Goal: Transaction & Acquisition: Download file/media

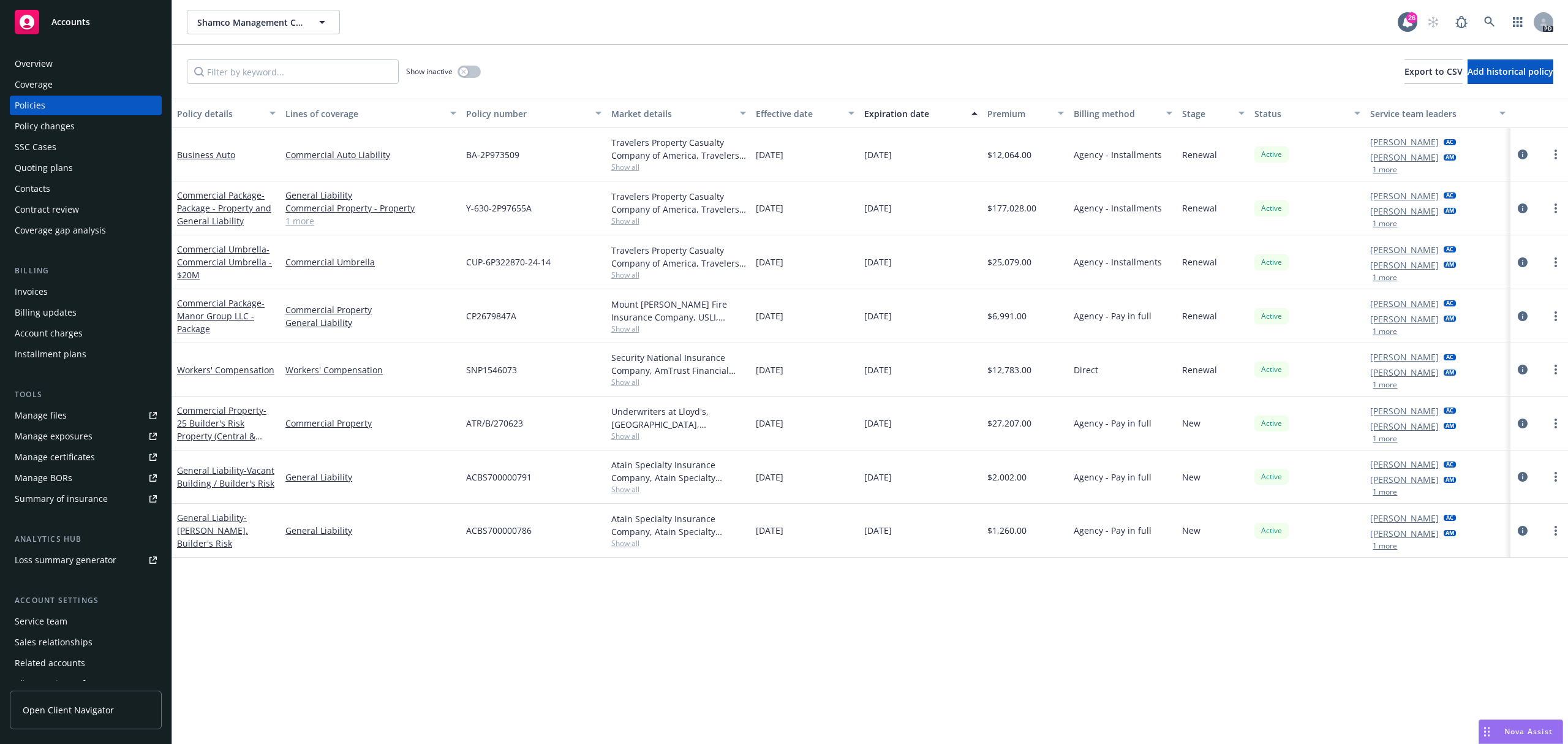
click at [589, 660] on div "Policy details Lines of coverage Policy number Market details Effective date Ex…" at bounding box center [870, 421] width 1396 height 645
click at [1486, 11] on link at bounding box center [1490, 22] width 24 height 24
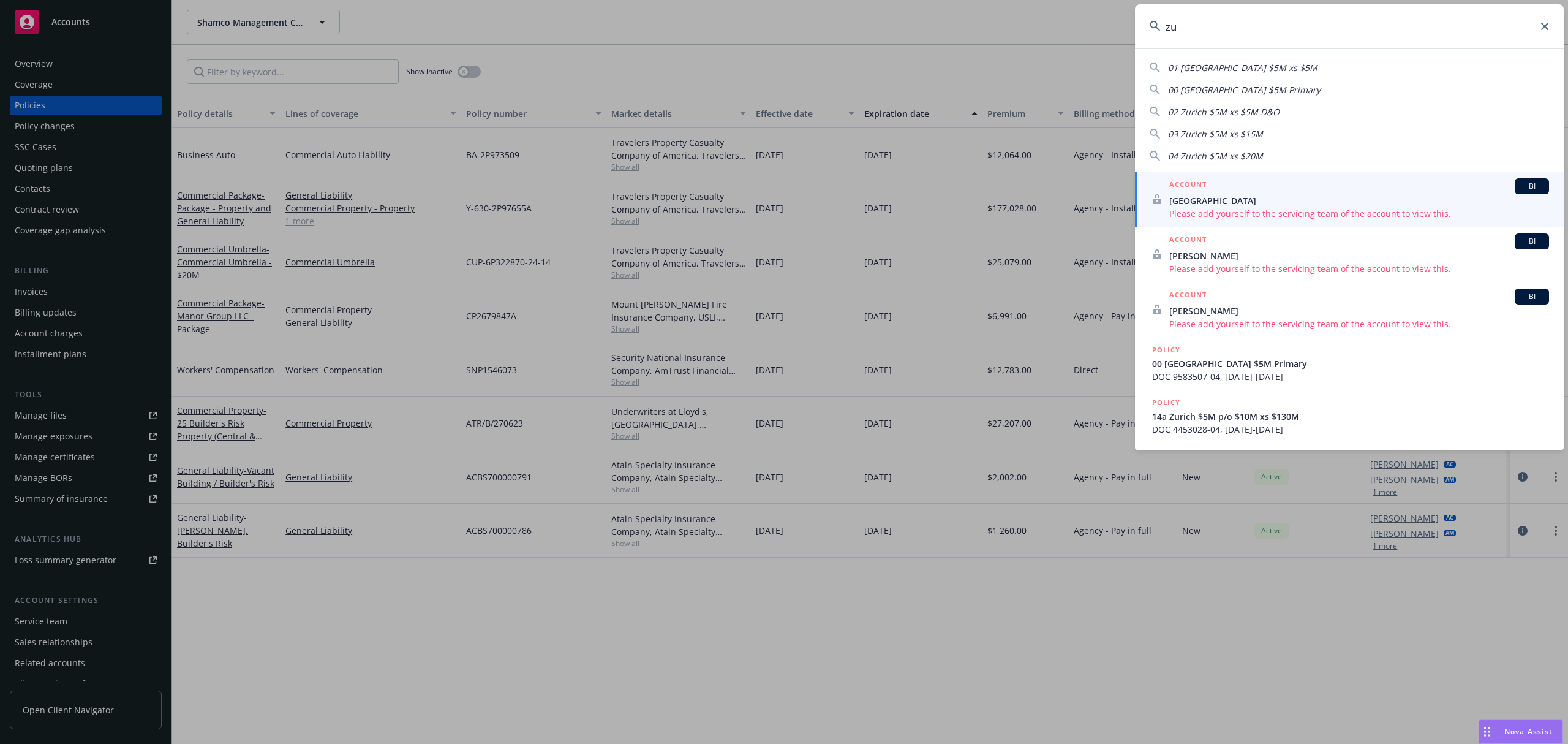
type input "z"
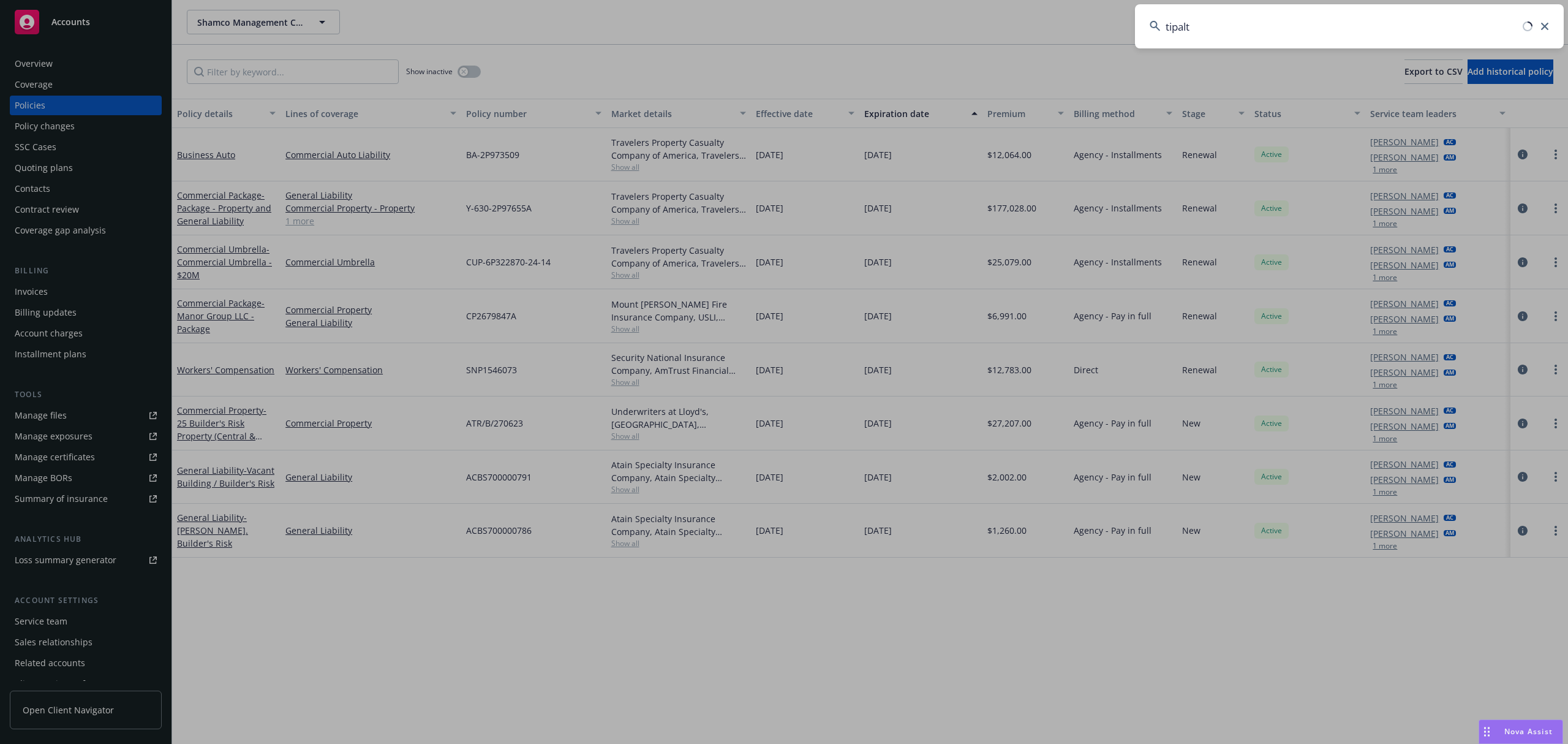
type input "tipalti"
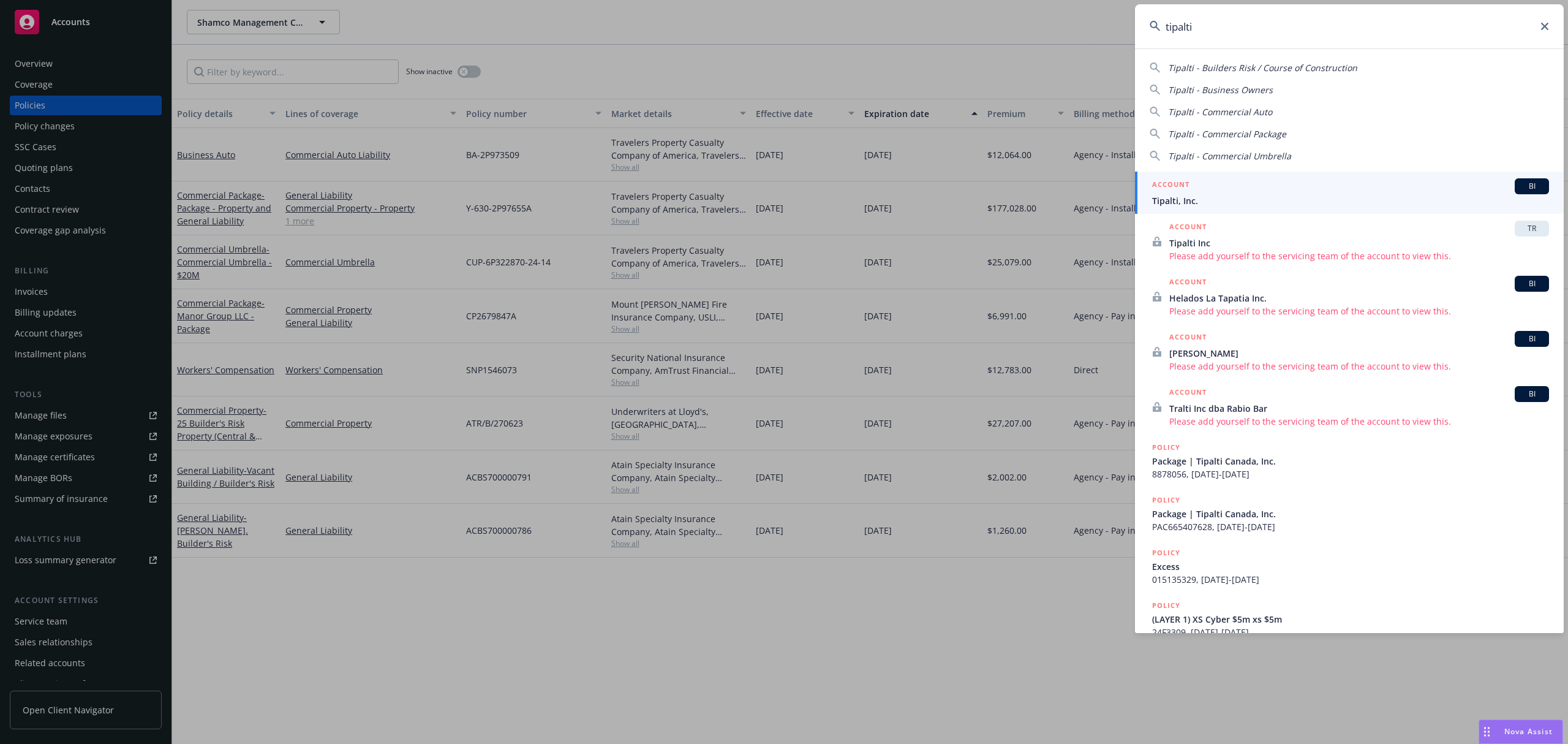
click at [1285, 175] on link "ACCOUNT BI Tipalti, Inc." at bounding box center [1349, 192] width 429 height 42
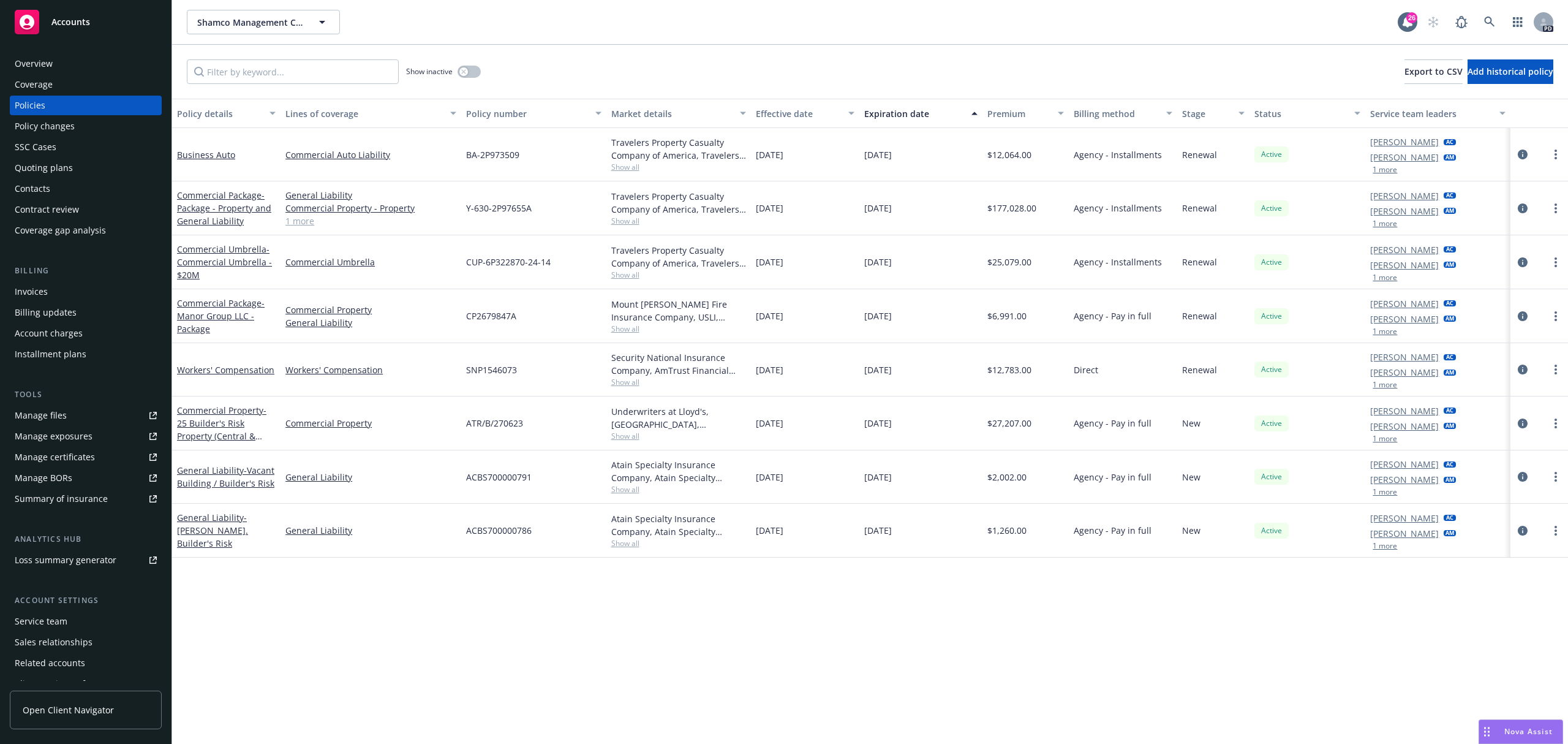
click at [1285, 175] on div "Active" at bounding box center [1308, 155] width 116 height 54
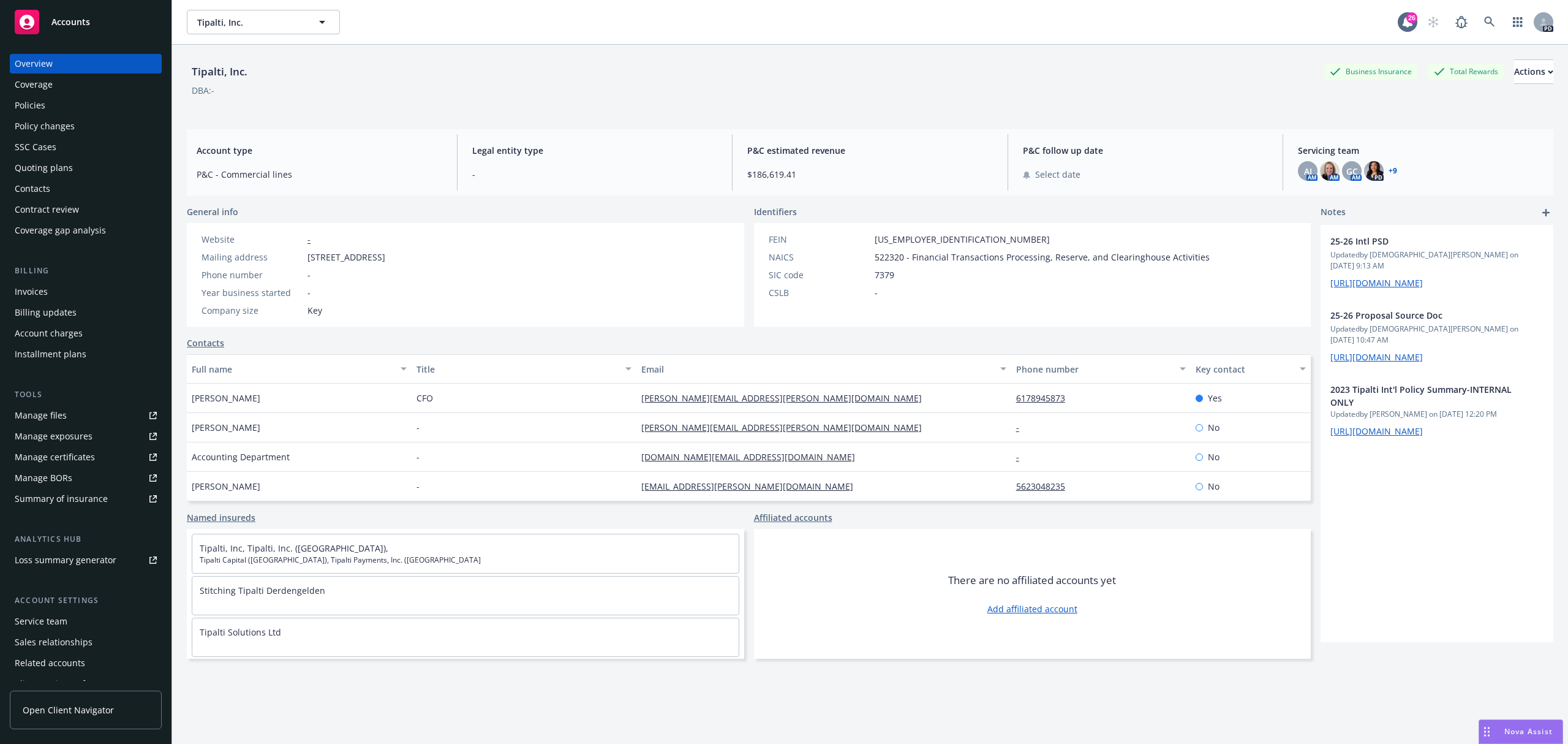
click at [59, 108] on div "Policies" at bounding box center [85, 105] width 142 height 19
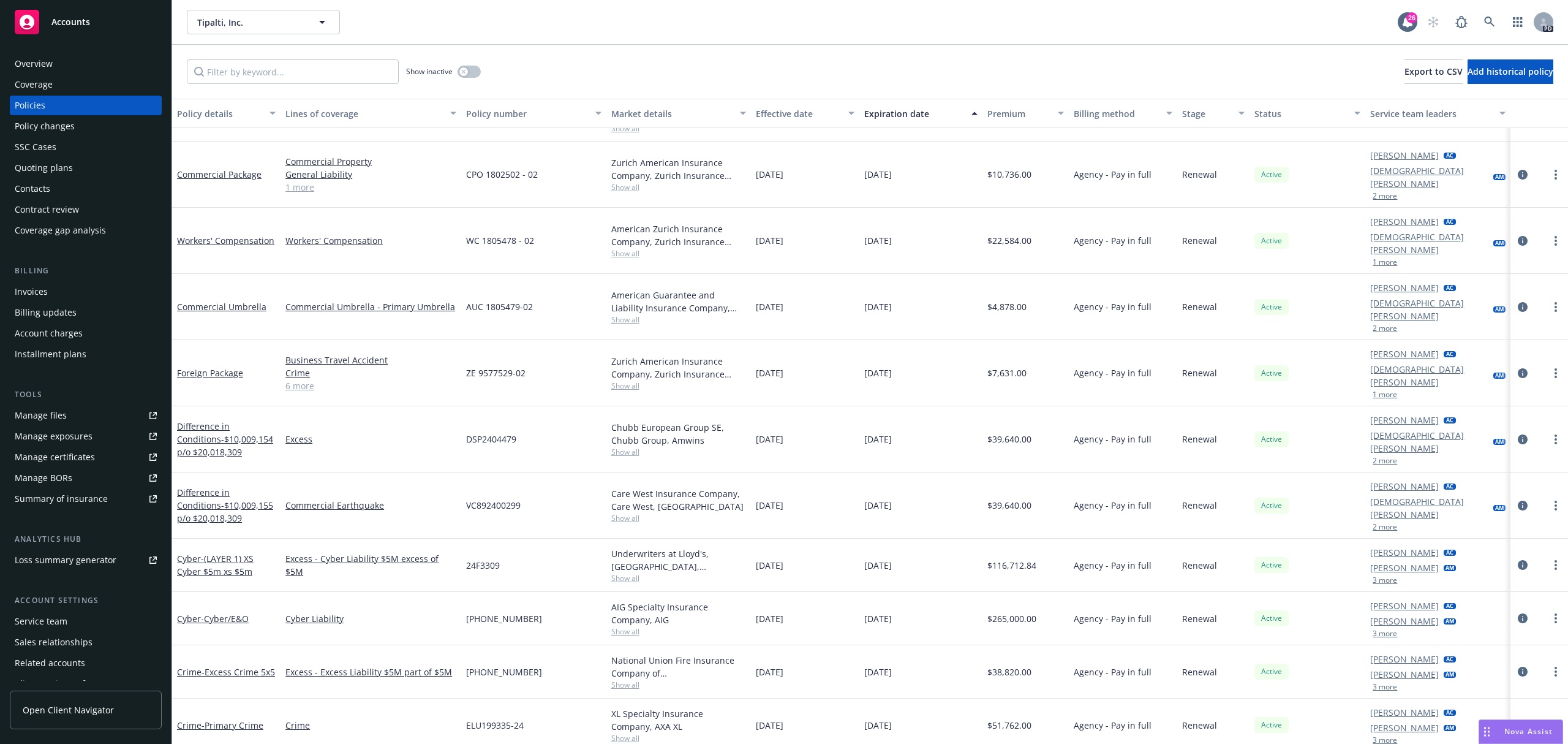
scroll to position [503, 0]
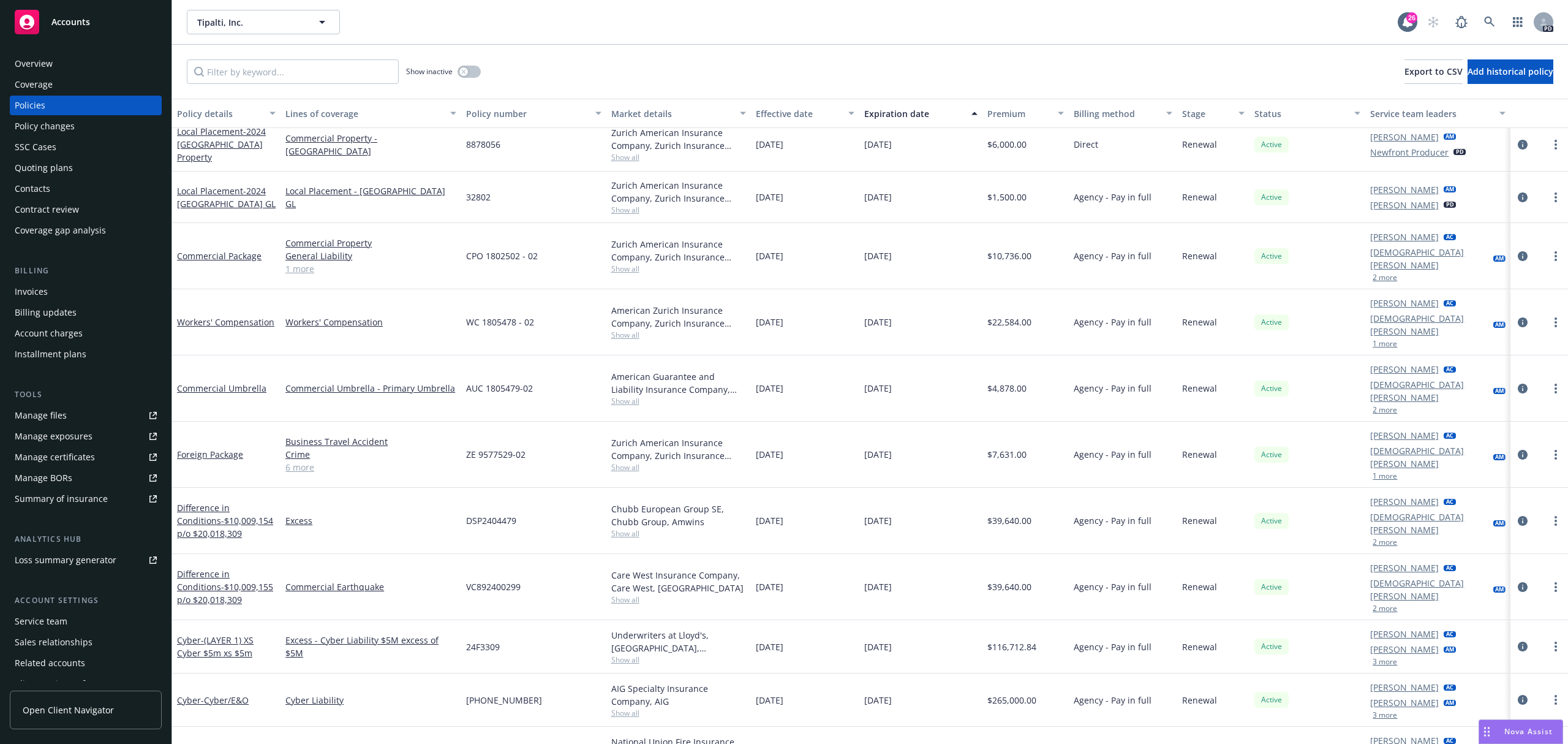
click at [246, 355] on div "Commercial Umbrella" at bounding box center [226, 389] width 109 height 67
click at [246, 382] on link "Commercial Umbrella" at bounding box center [221, 388] width 89 height 11
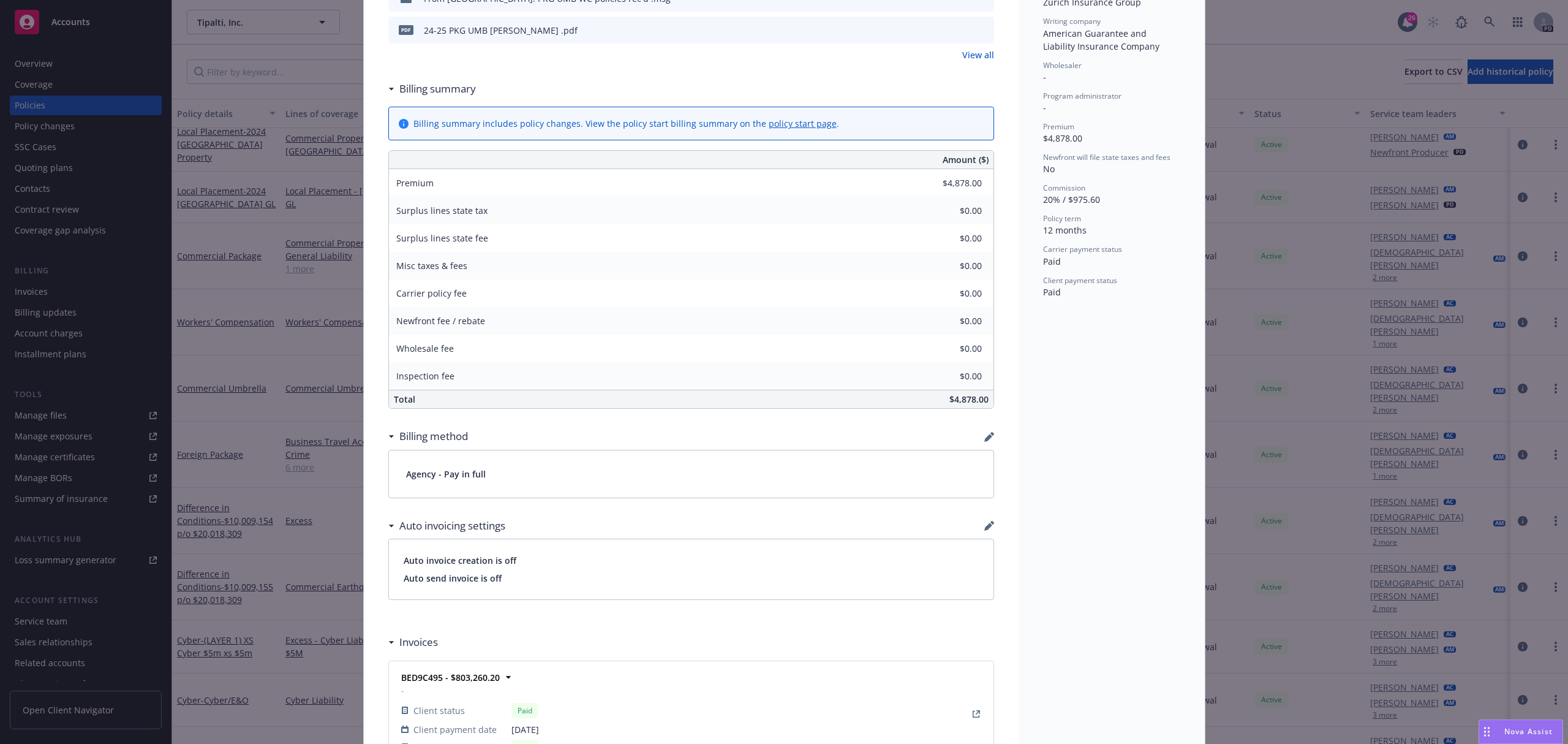
scroll to position [245, 0]
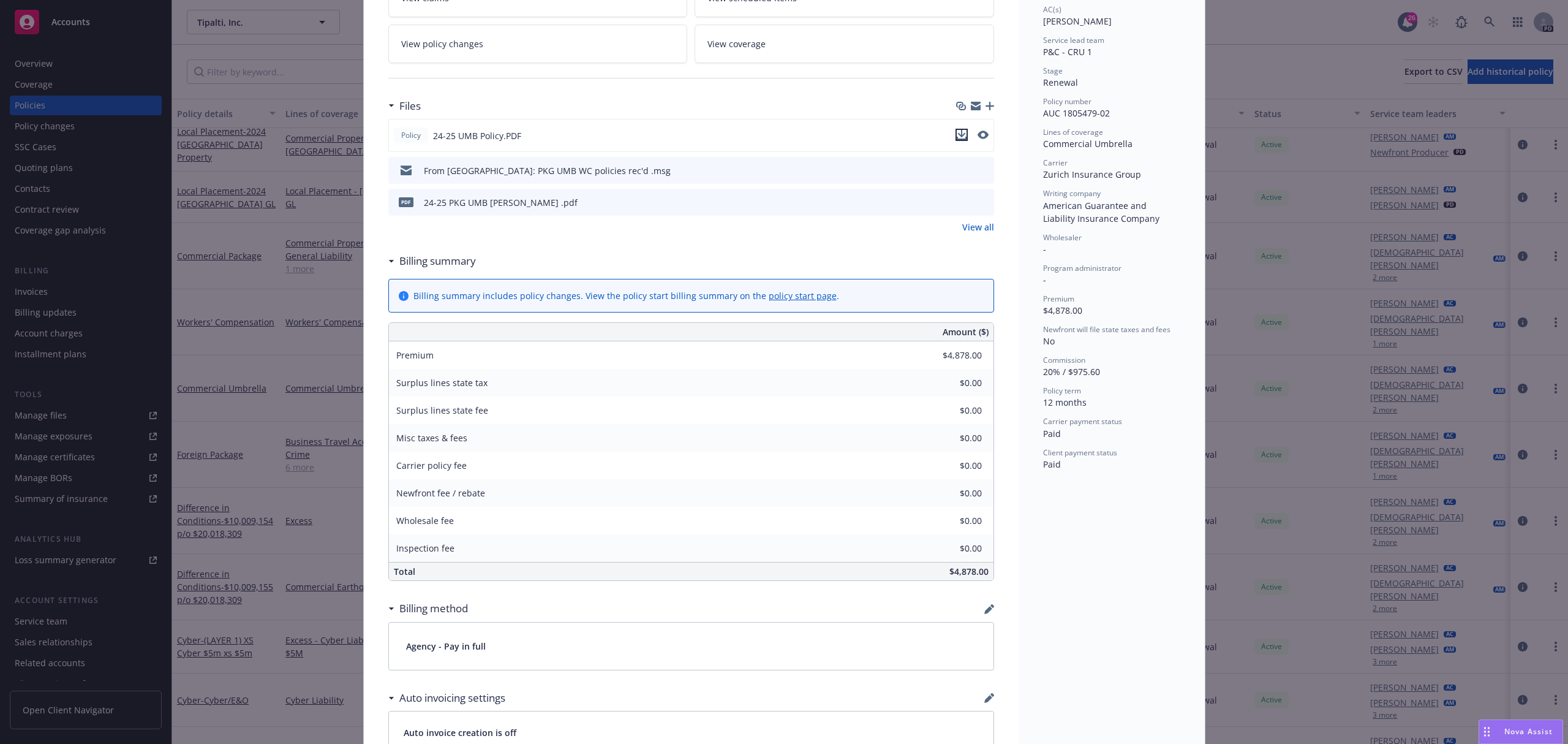
click at [957, 137] on icon "download file" at bounding box center [962, 135] width 10 height 10
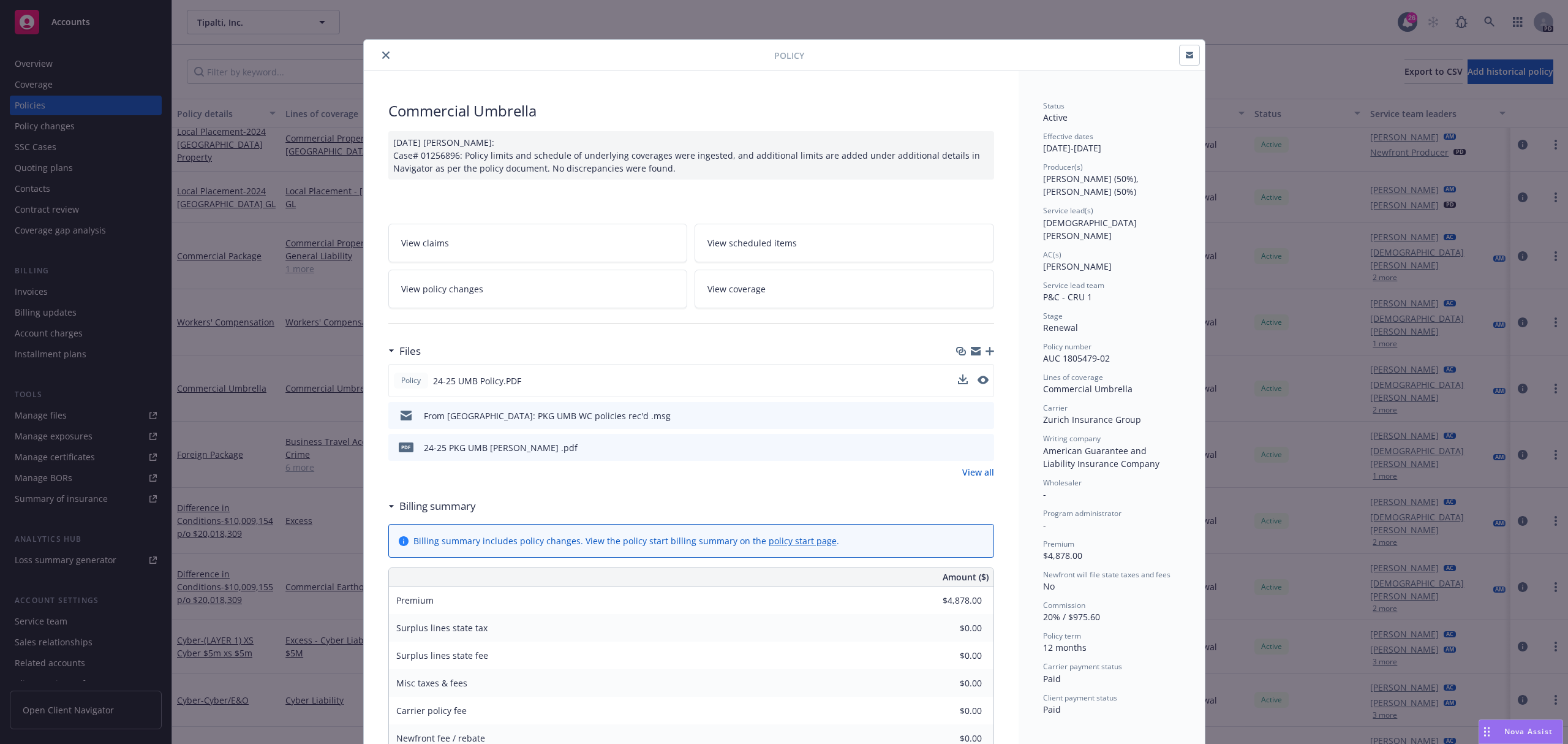
click at [382, 62] on button "close" at bounding box center [386, 55] width 15 height 15
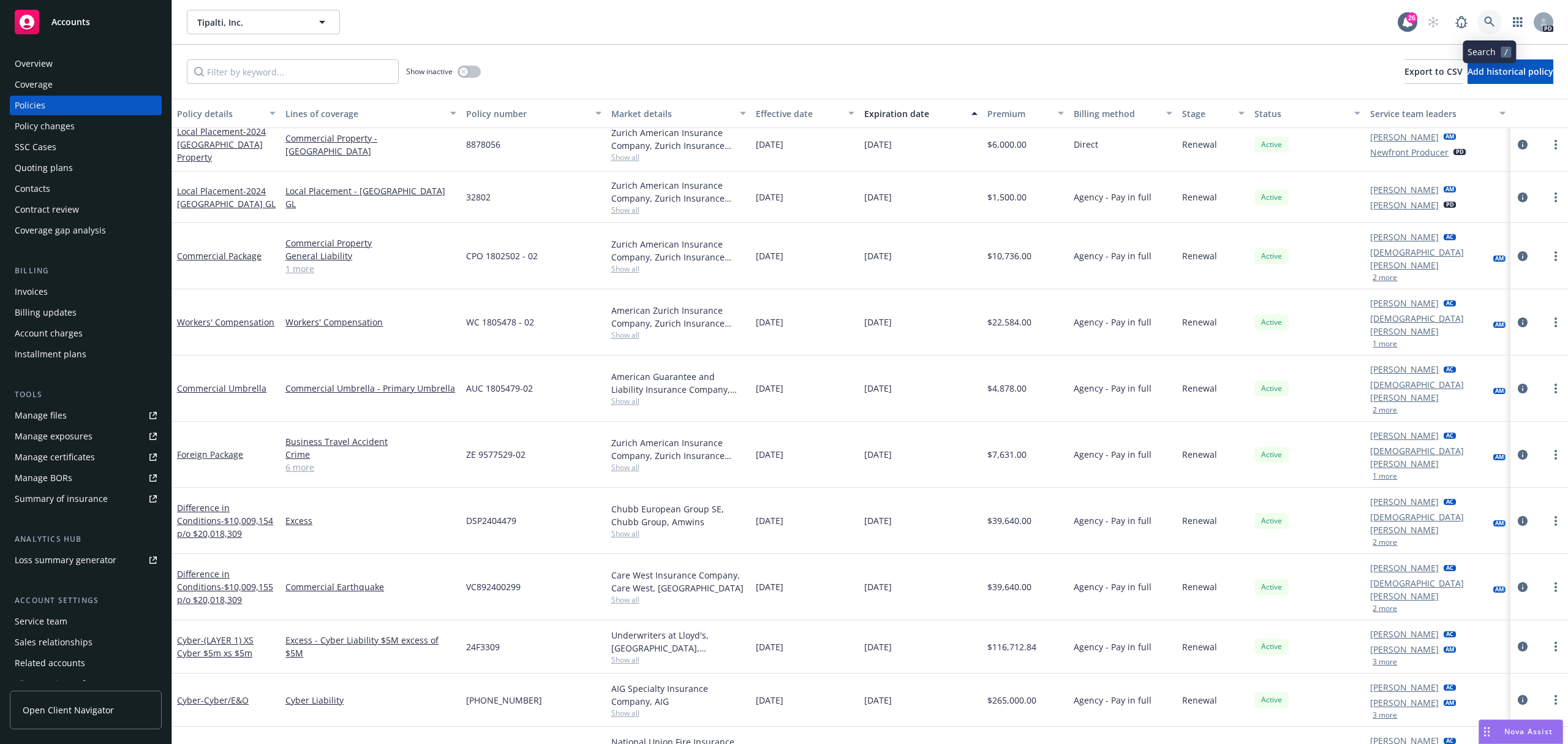
click at [1486, 24] on icon at bounding box center [1490, 22] width 11 height 11
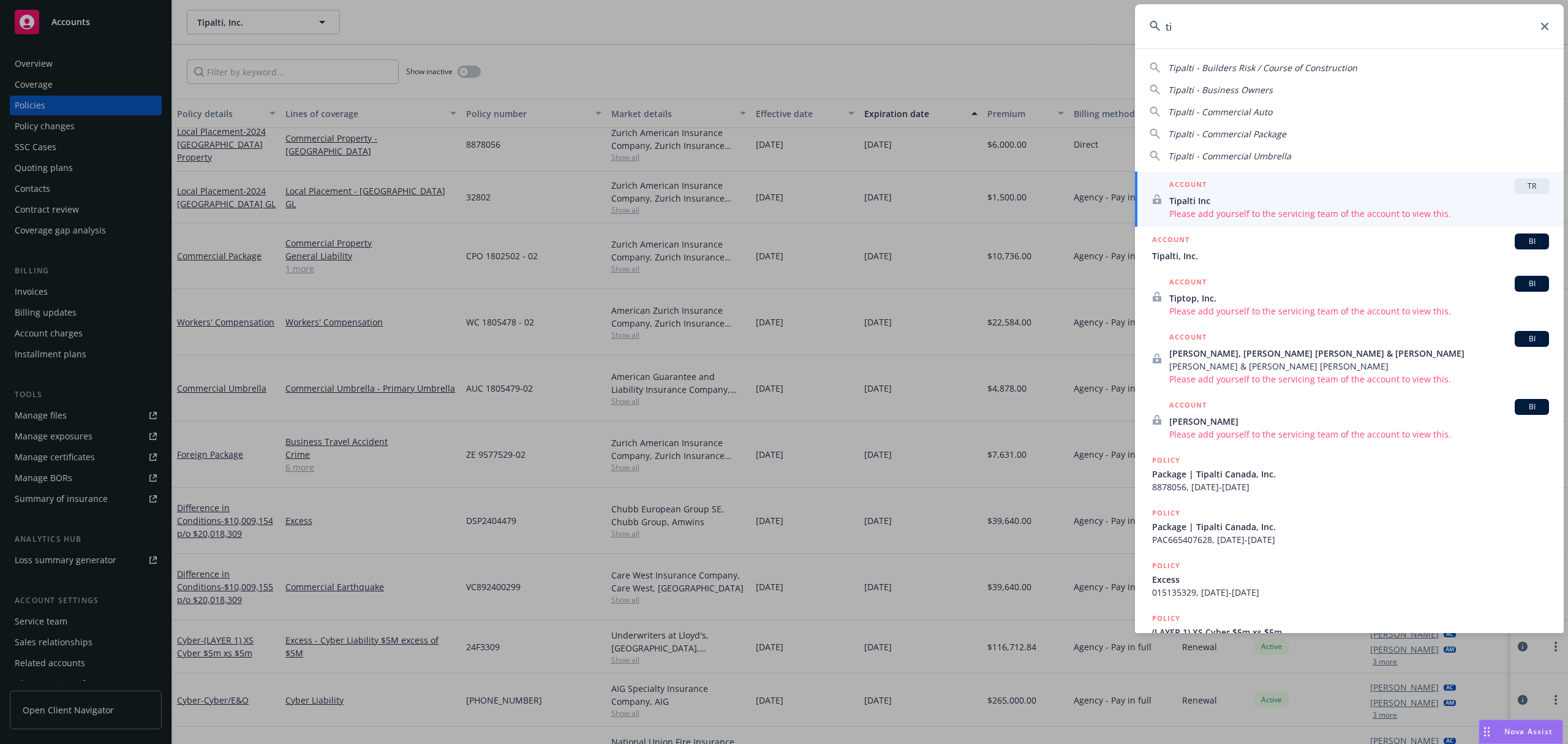
type input "t"
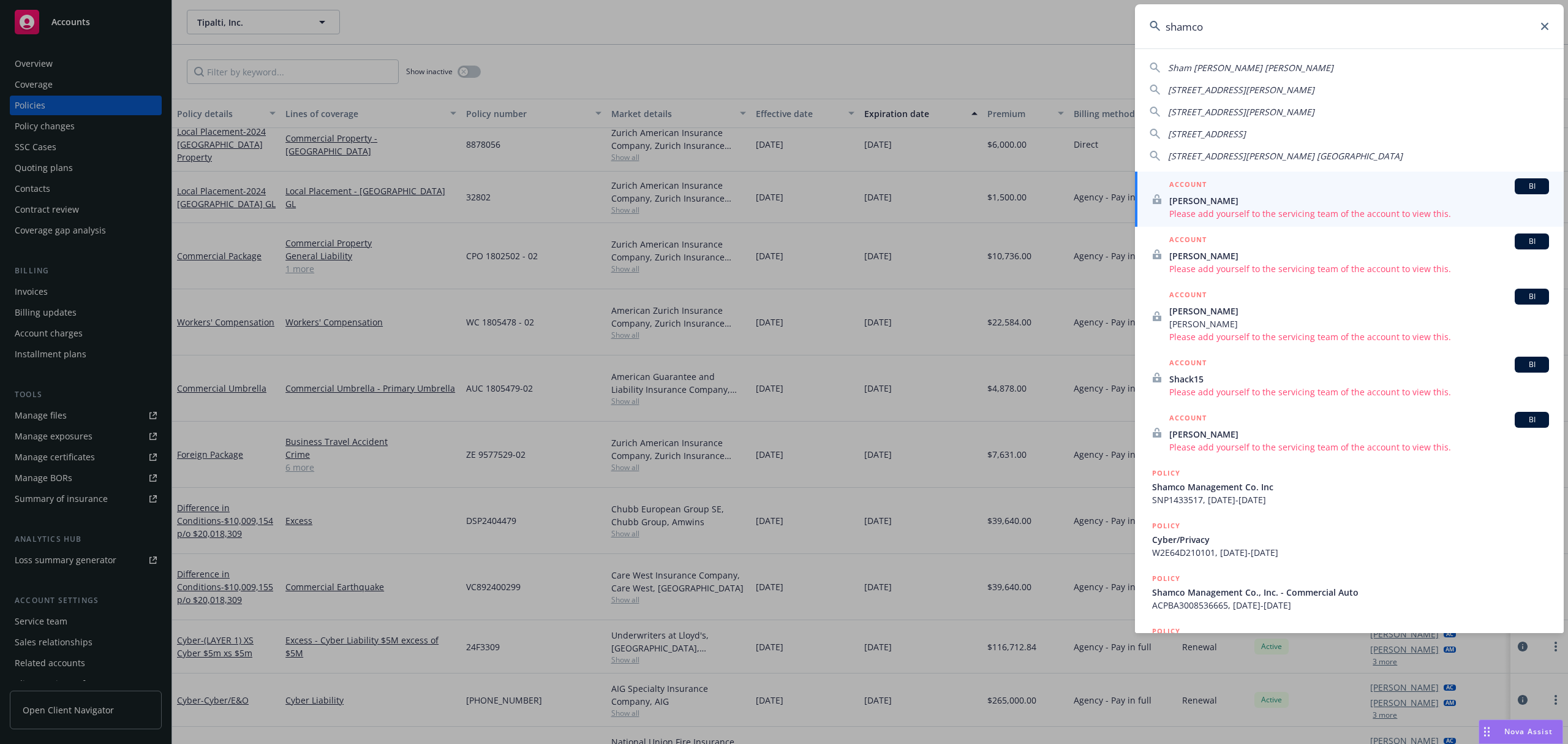
type input "shamco"
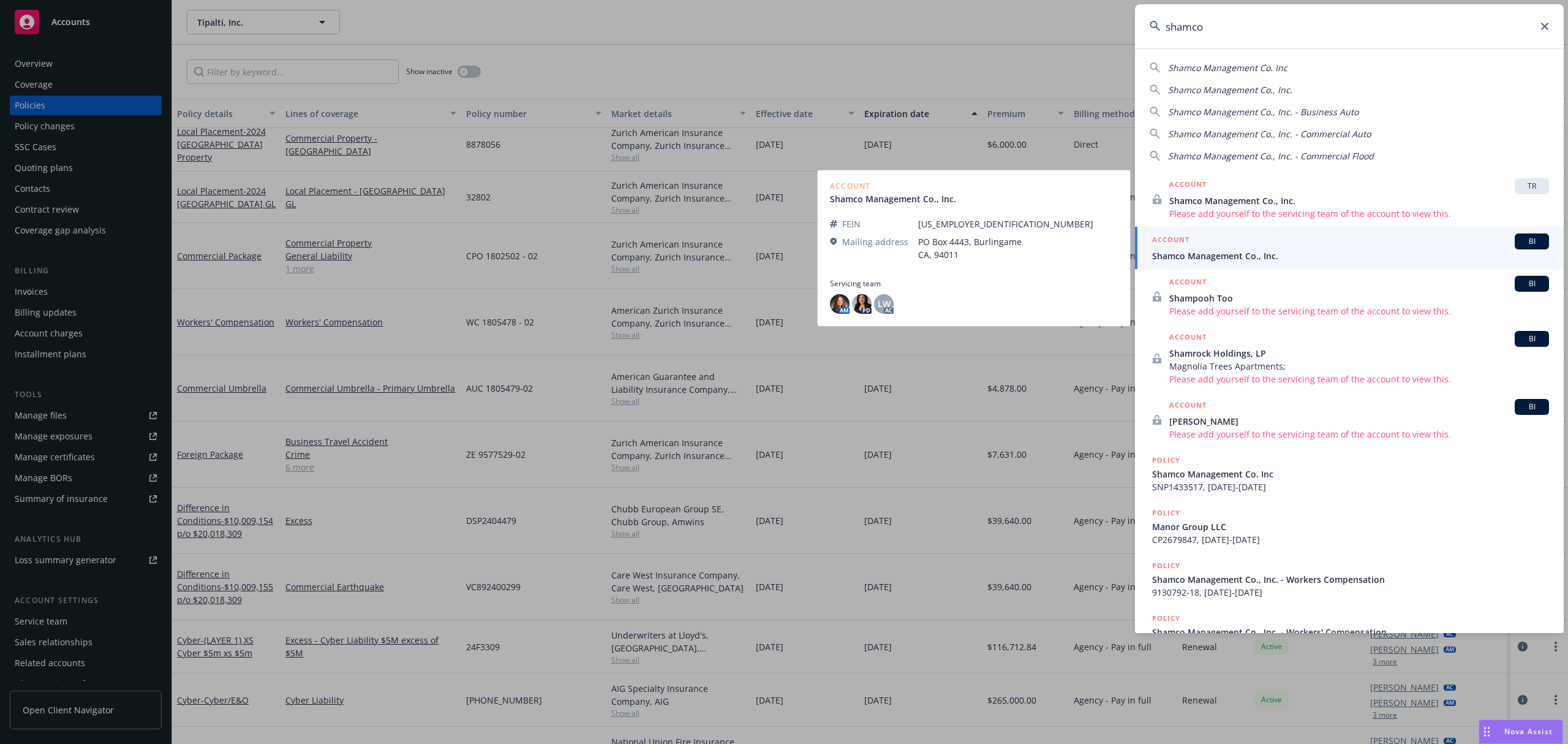
click at [1222, 252] on span "Shamco Management Co., Inc." at bounding box center [1351, 256] width 397 height 13
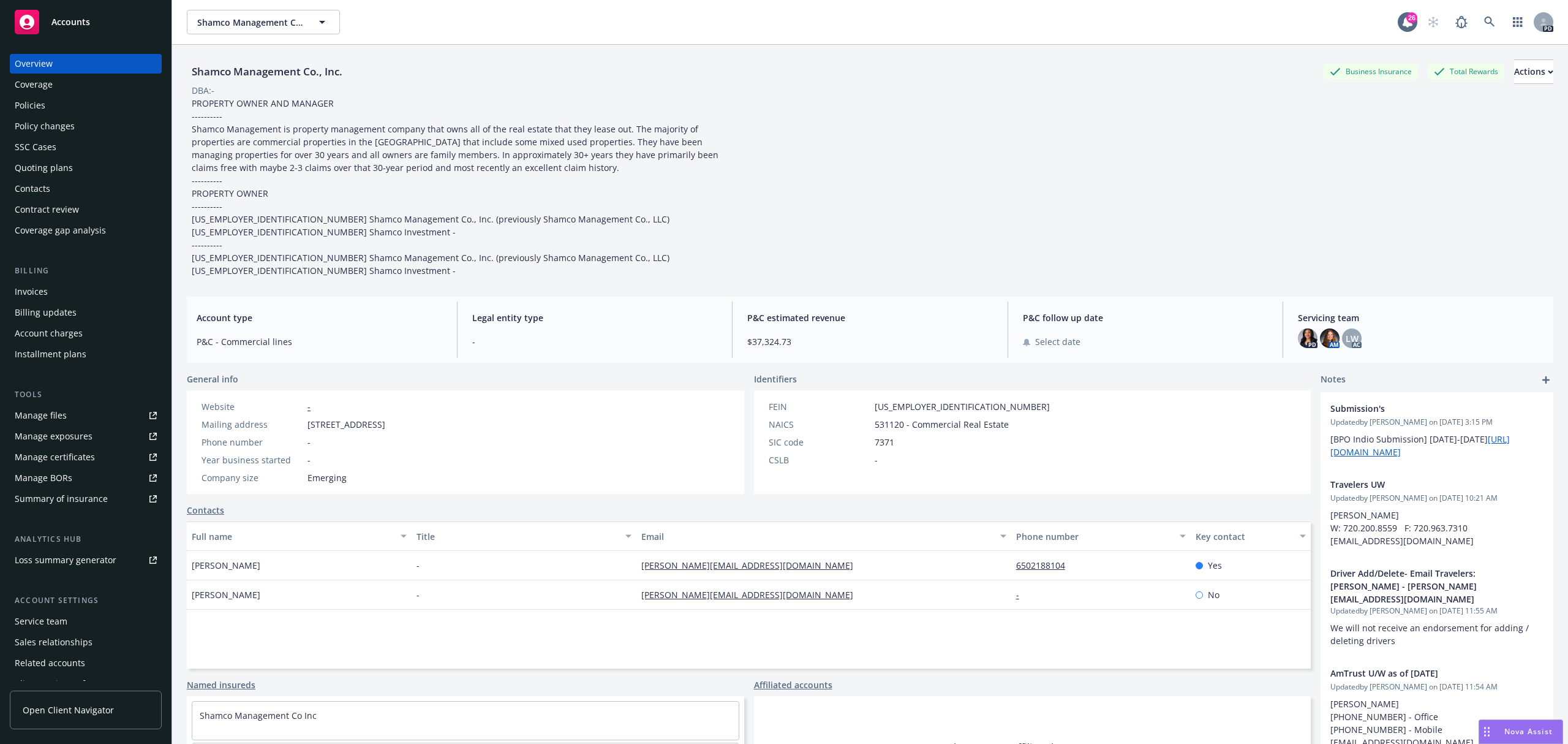
click at [62, 418] on div "Manage files" at bounding box center [41, 415] width 52 height 19
click at [67, 84] on div "Coverage" at bounding box center [85, 84] width 142 height 19
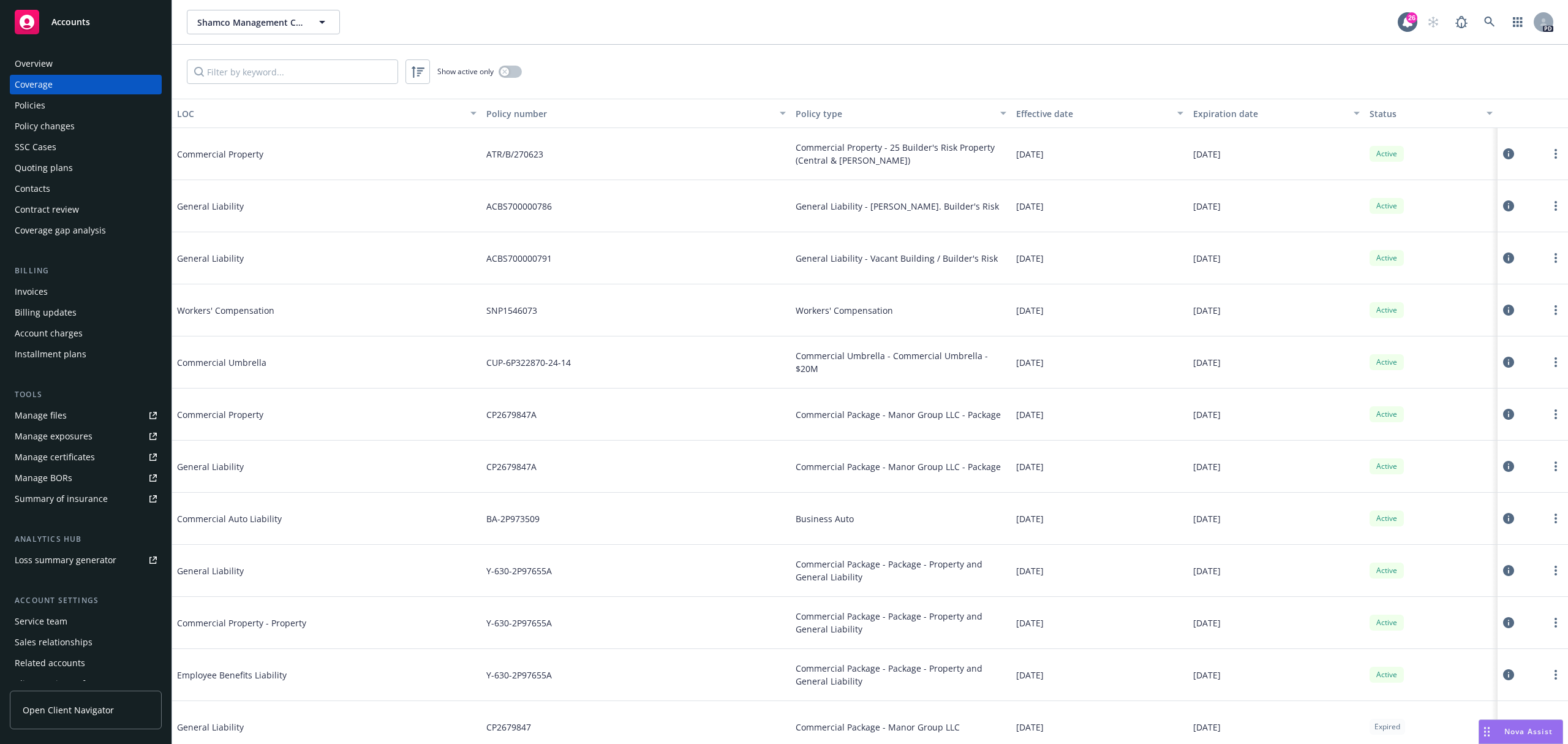
click at [39, 62] on div "Overview" at bounding box center [33, 63] width 38 height 19
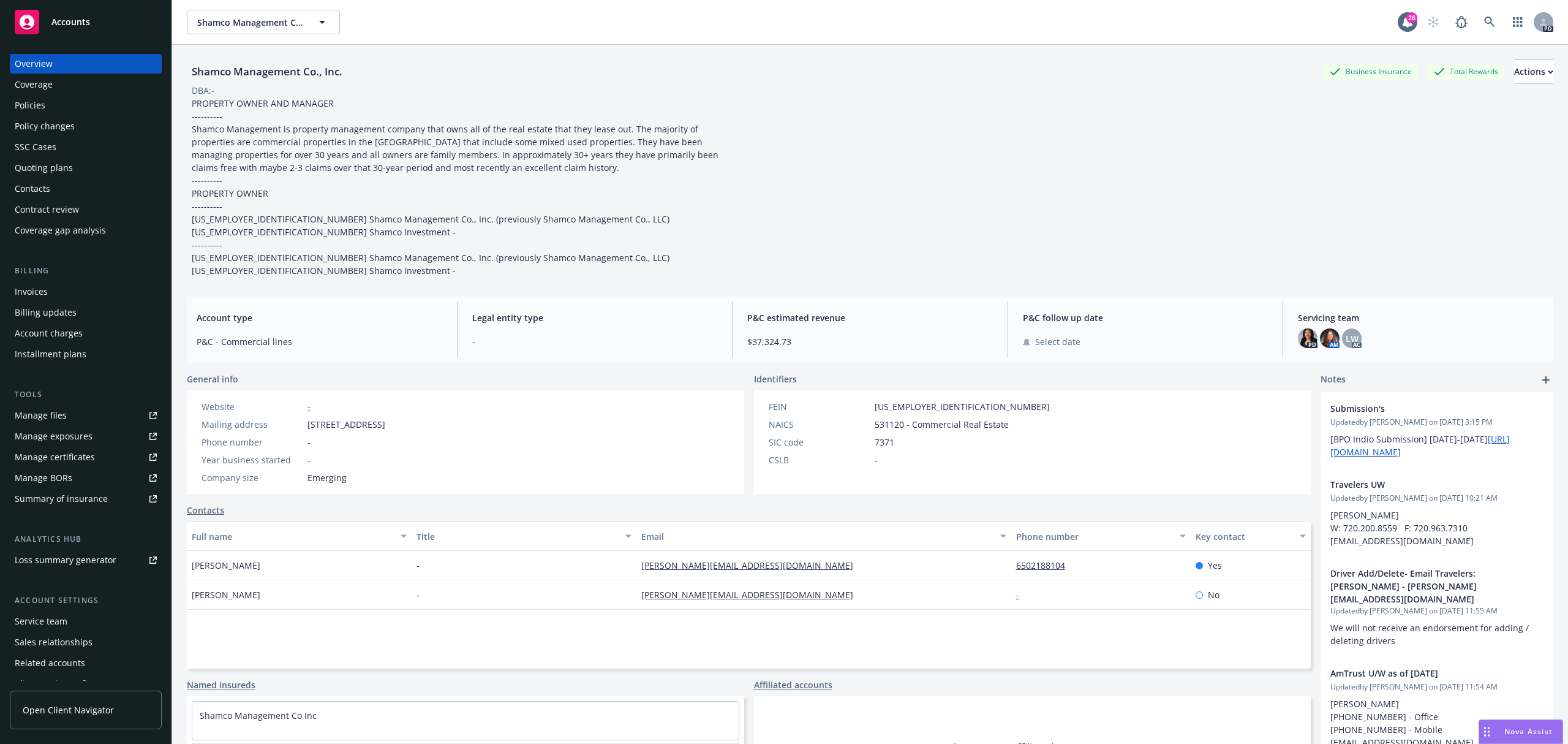
click at [38, 108] on div "Policies" at bounding box center [30, 105] width 31 height 19
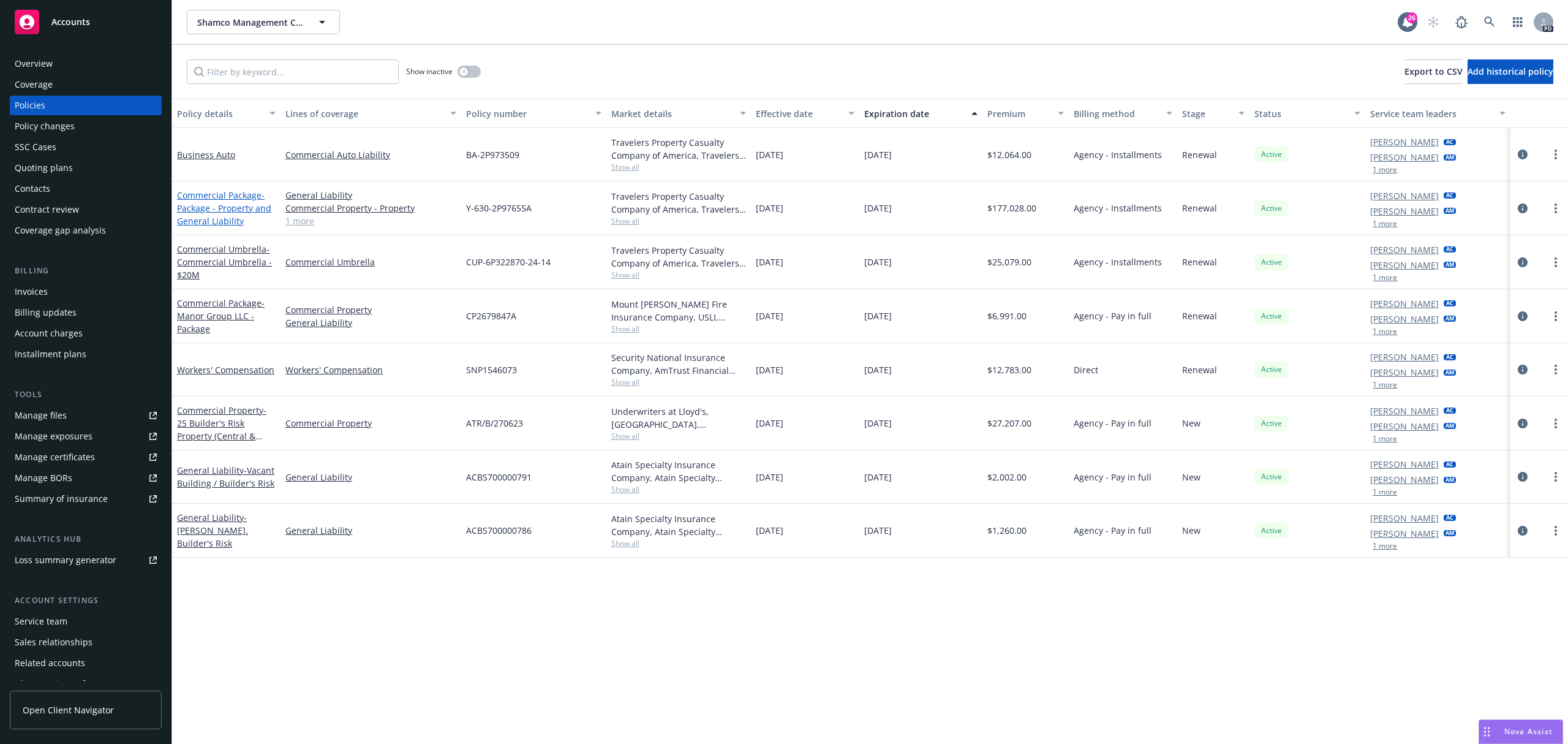
click at [207, 195] on link "Commercial Package - Package - Property and General Liability" at bounding box center [224, 208] width 94 height 37
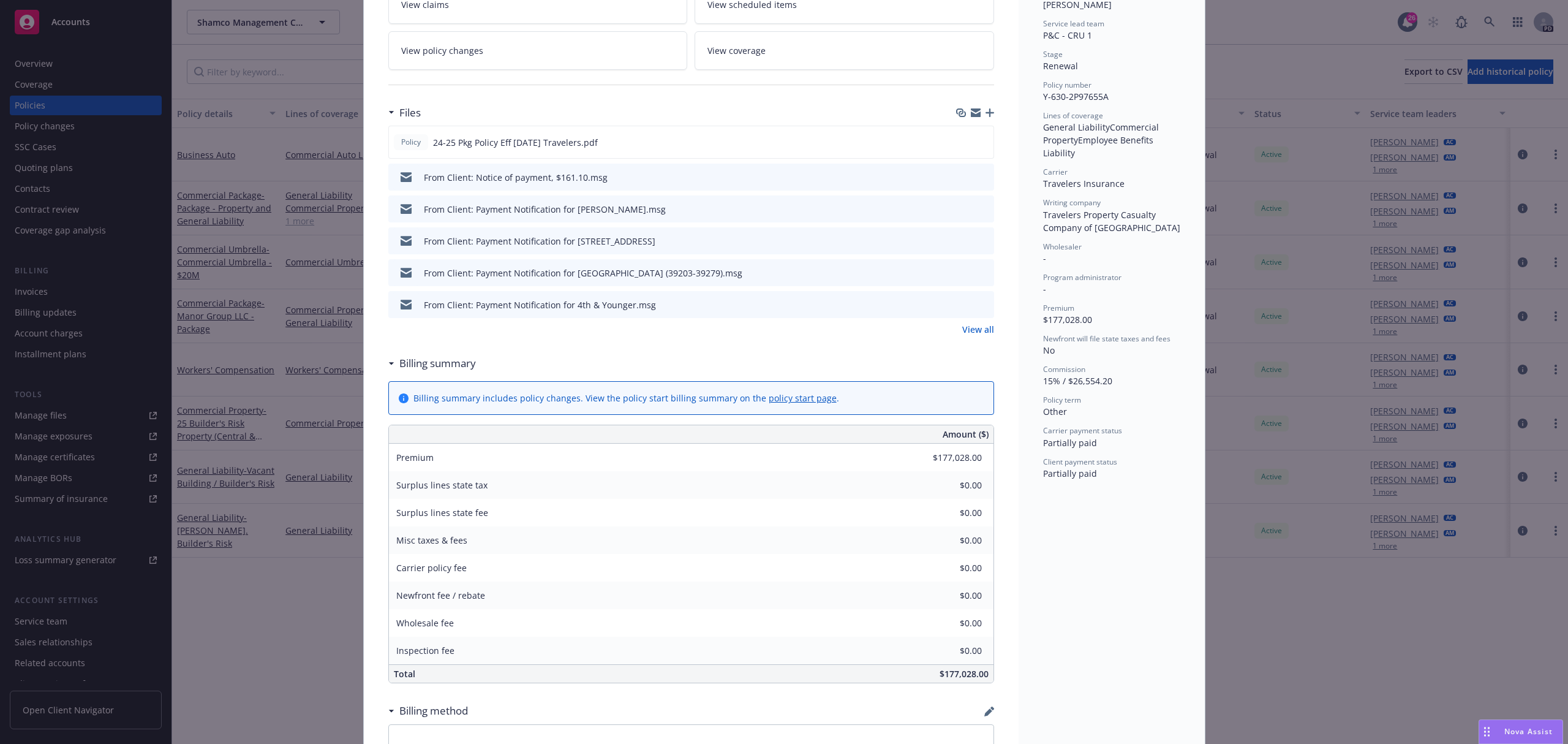
scroll to position [245, 0]
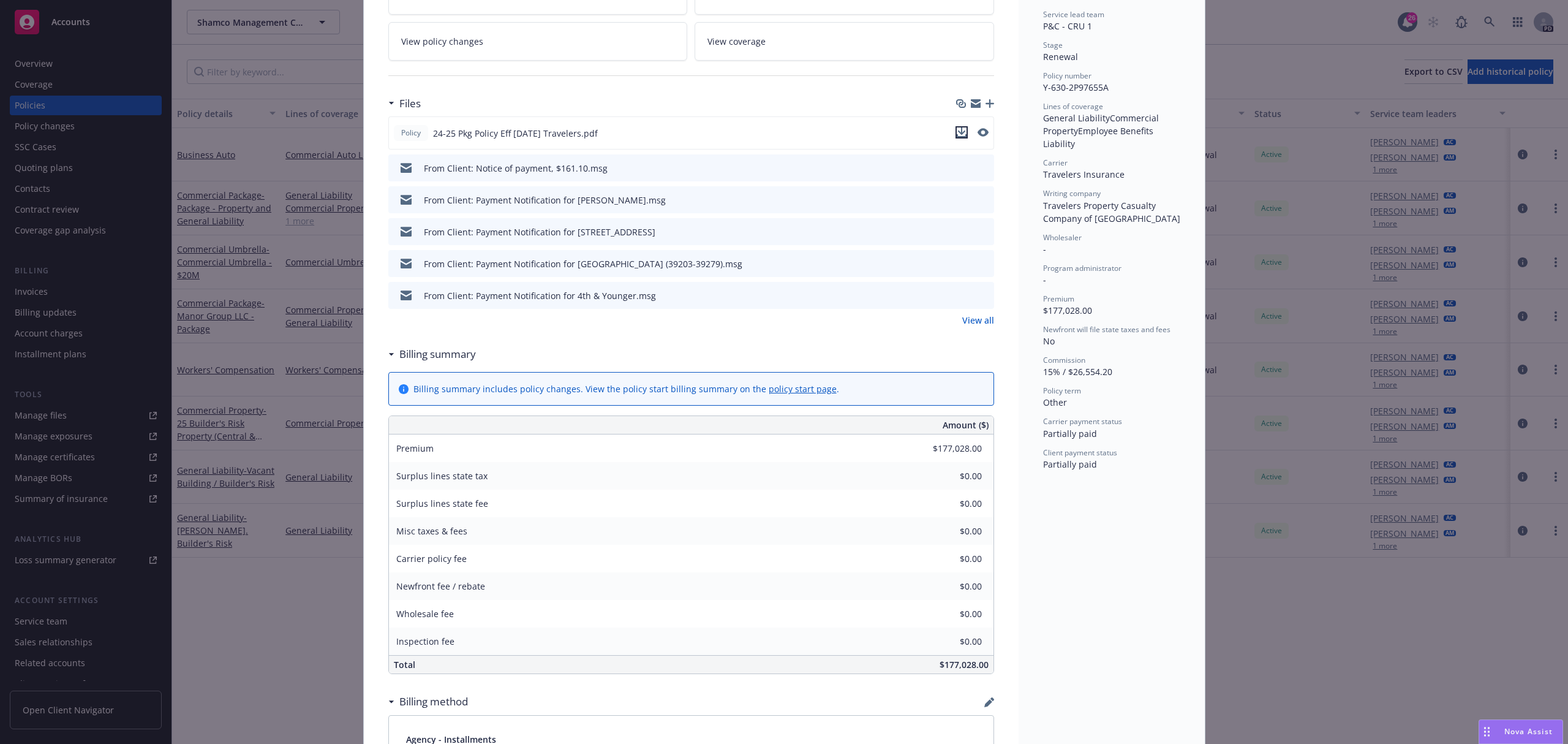
click at [957, 135] on icon "download file" at bounding box center [962, 132] width 10 height 10
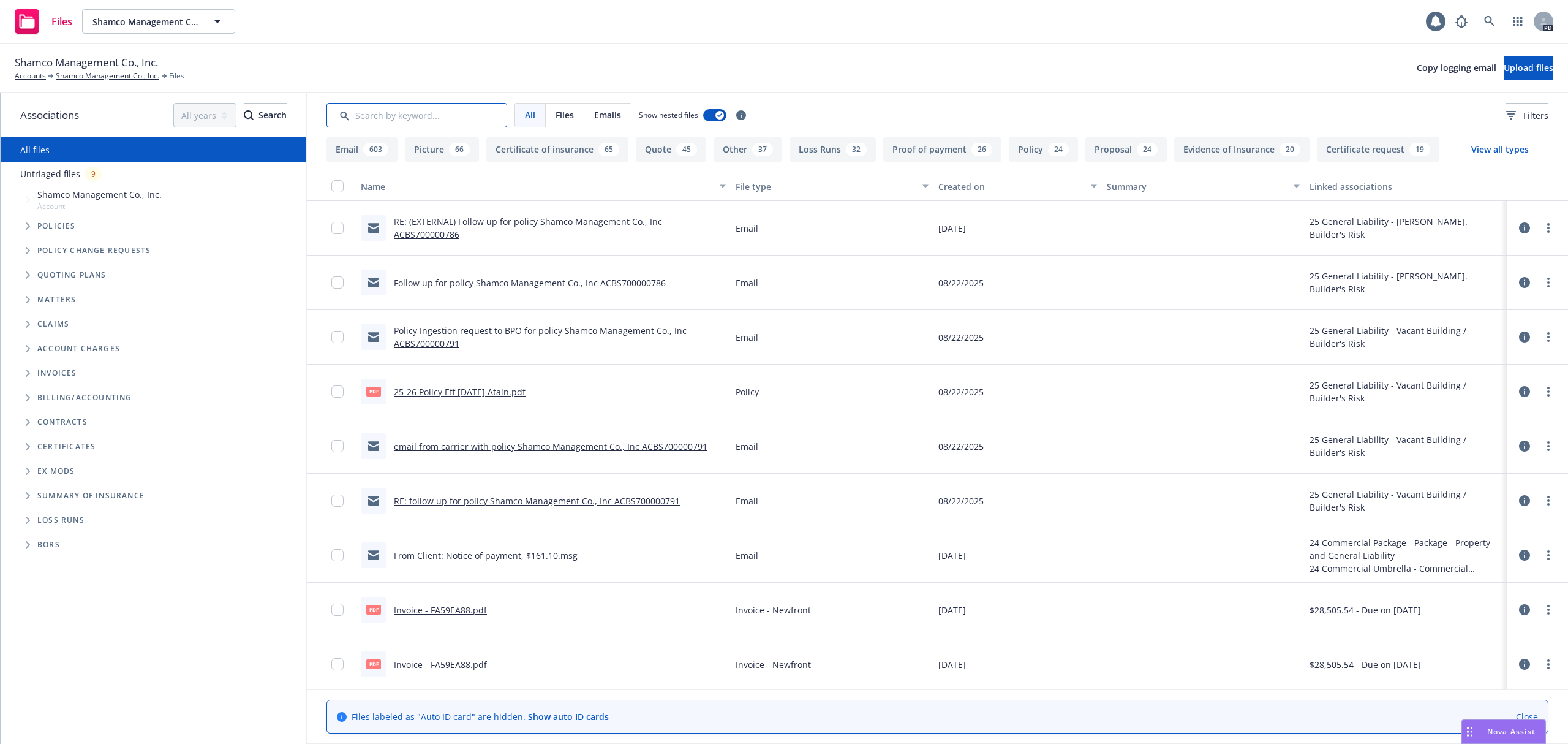
click at [425, 114] on input "Search by keyword..." at bounding box center [417, 115] width 181 height 24
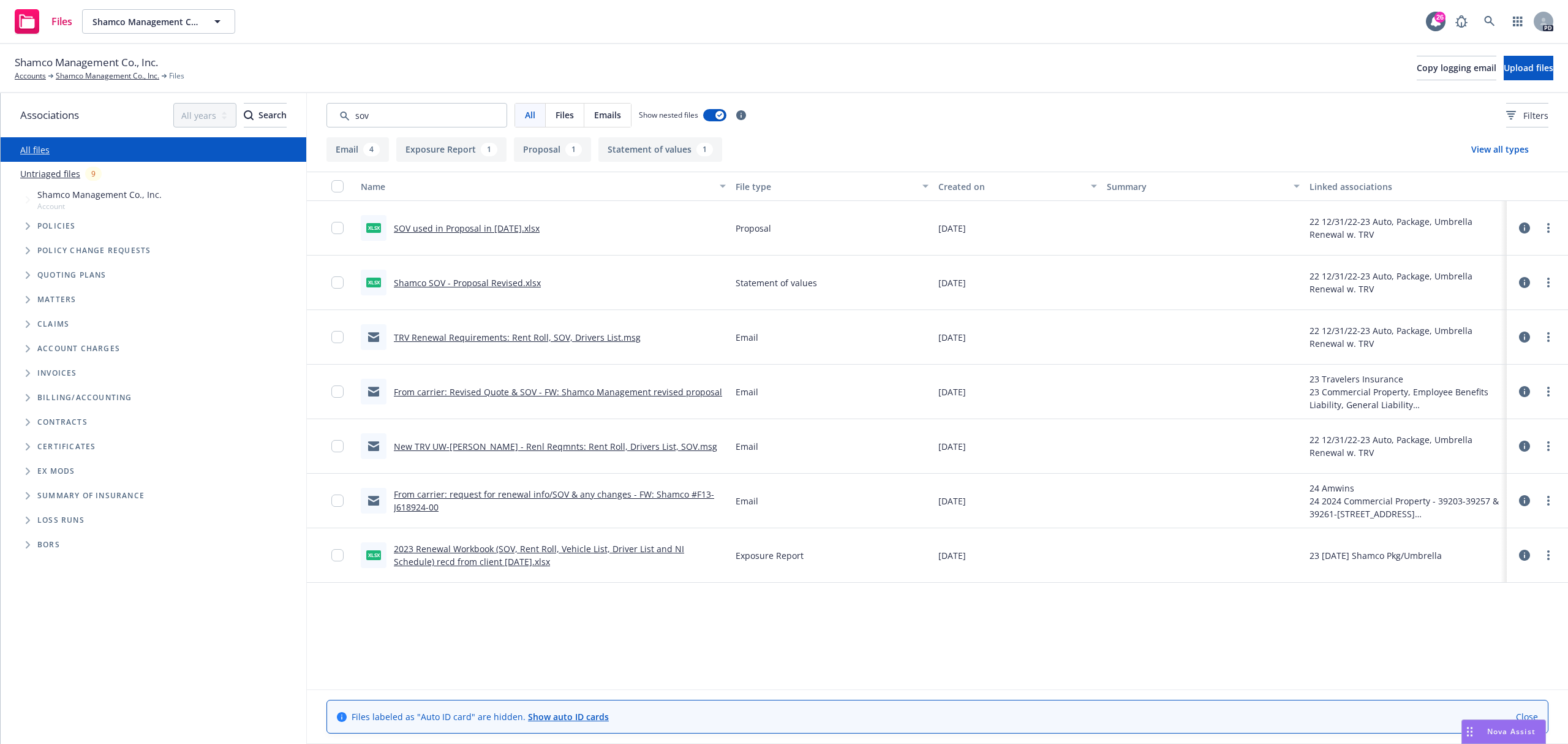
click at [750, 182] on div "File type" at bounding box center [825, 187] width 179 height 13
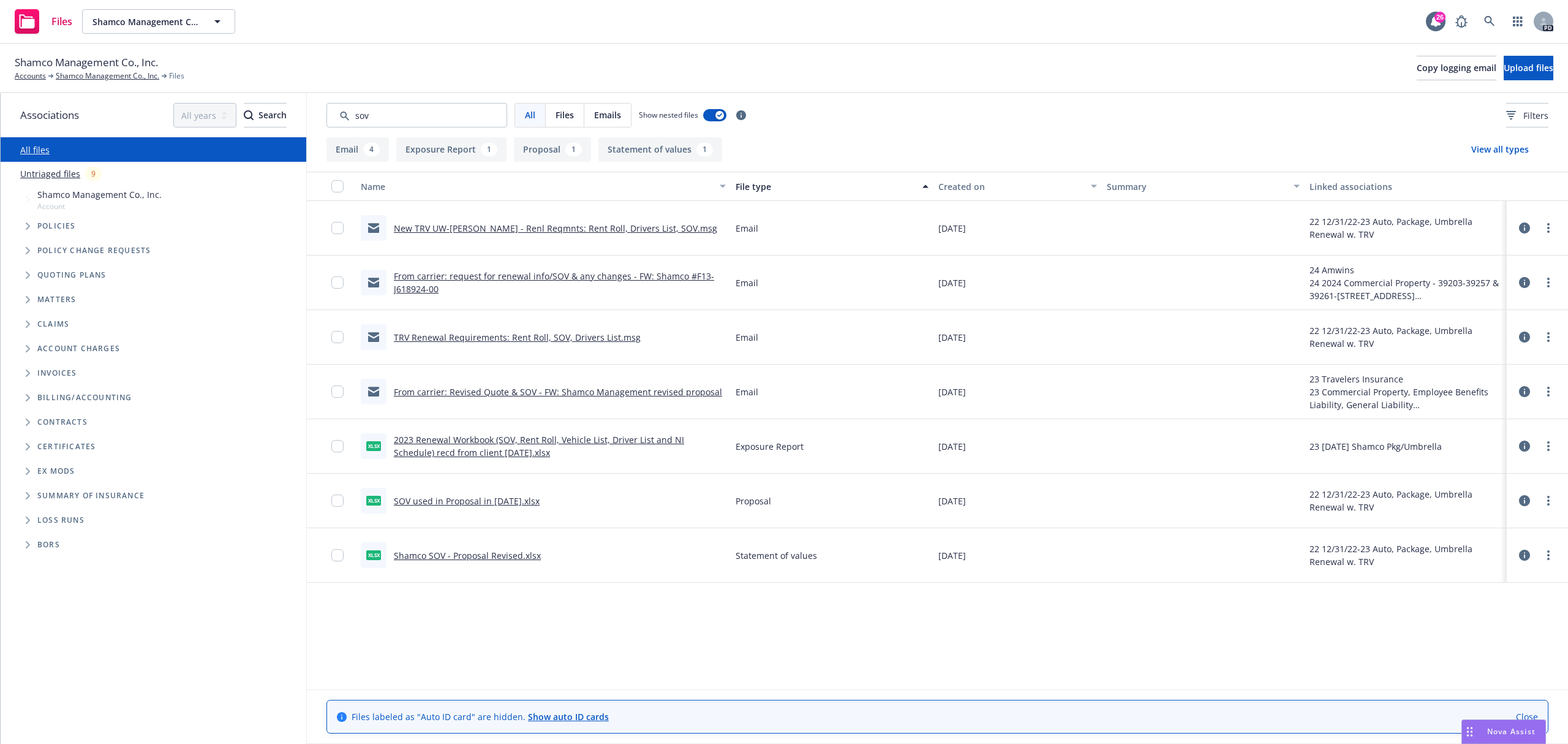
click at [976, 187] on div "Created on" at bounding box center [1011, 187] width 145 height 13
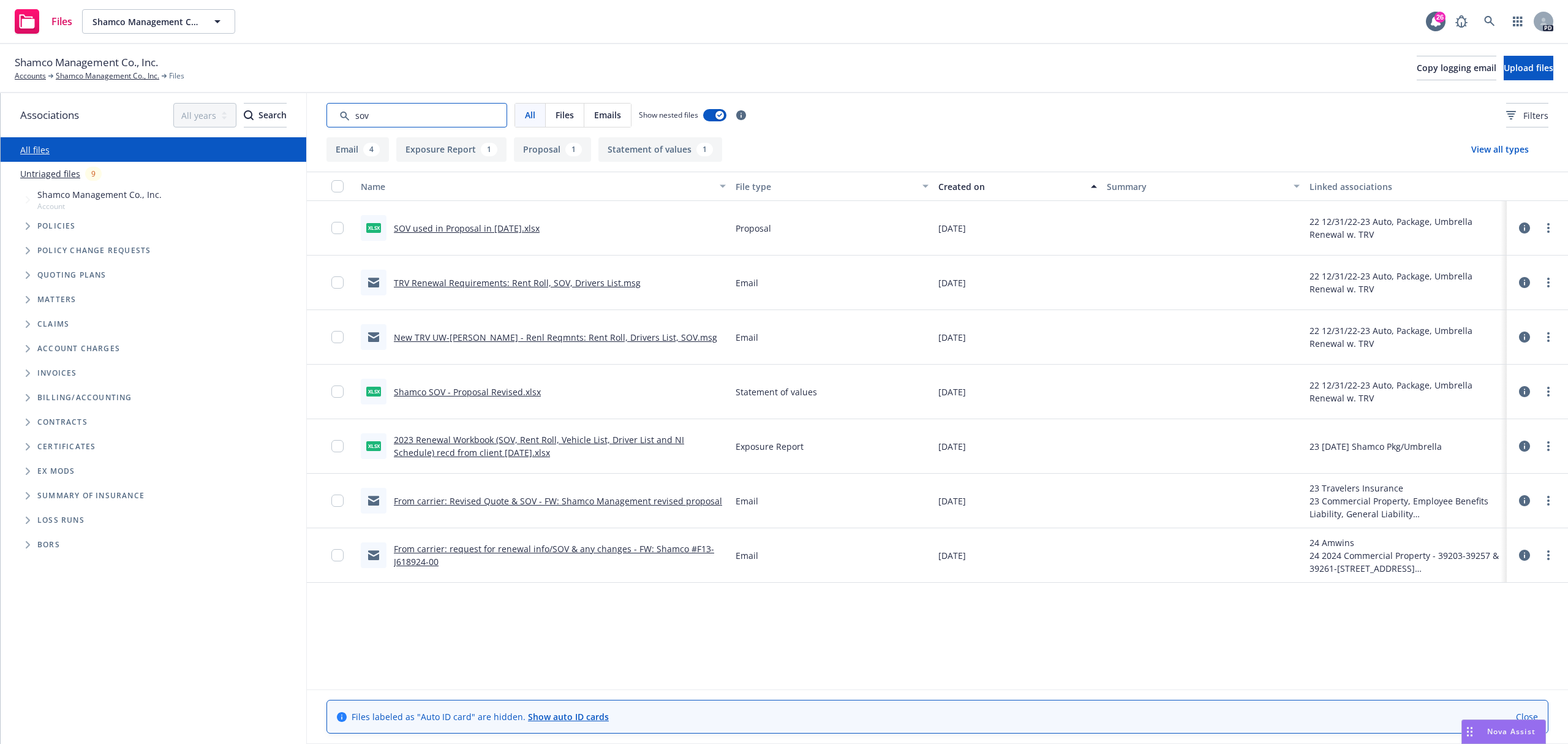
click at [395, 108] on input "Search by keyword..." at bounding box center [417, 115] width 181 height 24
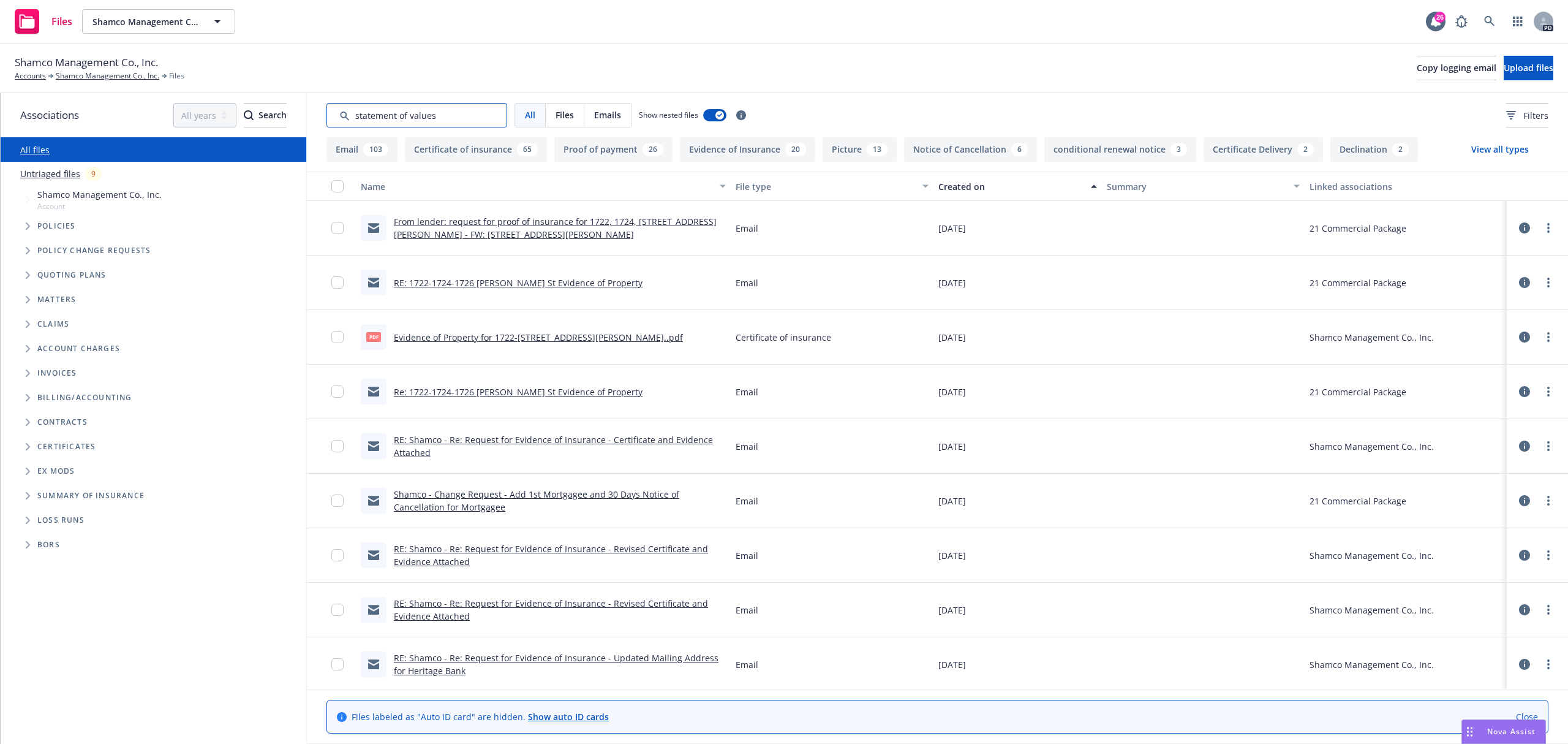
type input "statement of values"
